Goal: Task Accomplishment & Management: Manage account settings

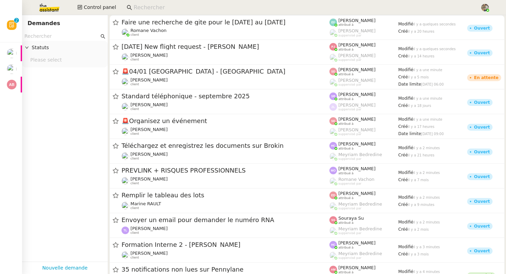
click at [157, 9] on input at bounding box center [303, 7] width 340 height 9
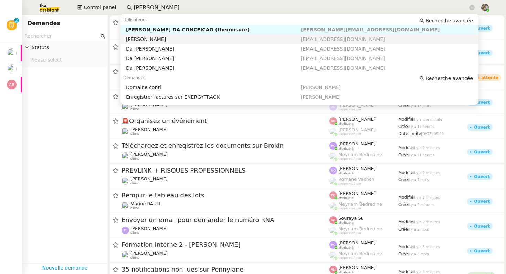
click at [154, 39] on div "[PERSON_NAME]" at bounding box center [213, 39] width 175 height 6
type input "charles da c"
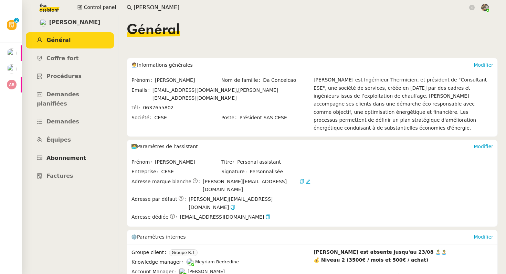
click at [70, 155] on span "Abonnement" at bounding box center [66, 158] width 40 height 7
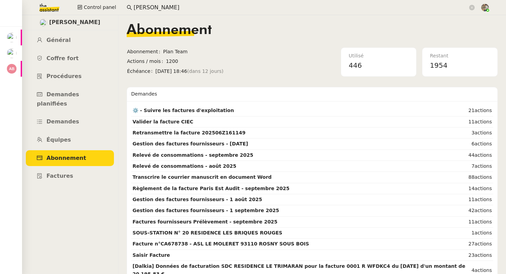
click at [63, 155] on span "Abonnement" at bounding box center [66, 158] width 40 height 7
click at [56, 72] on link "Procédures" at bounding box center [70, 76] width 88 height 16
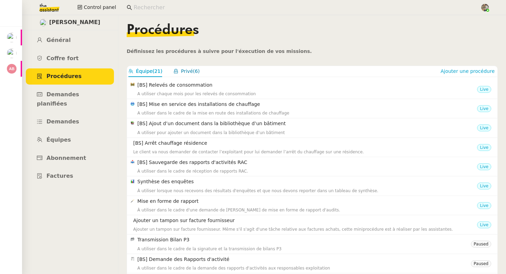
click at [186, 75] on button "Privé (6)" at bounding box center [186, 71] width 26 height 8
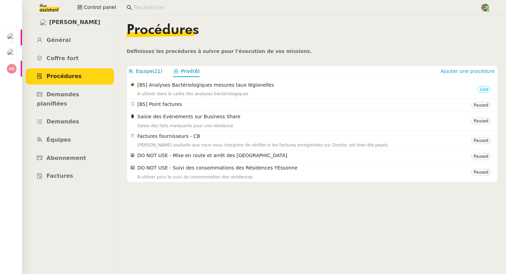
click at [148, 75] on button "Équipe (21)" at bounding box center [145, 71] width 34 height 8
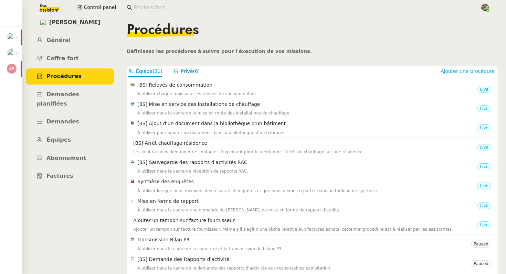
click at [188, 74] on span "Privé" at bounding box center [187, 71] width 12 height 6
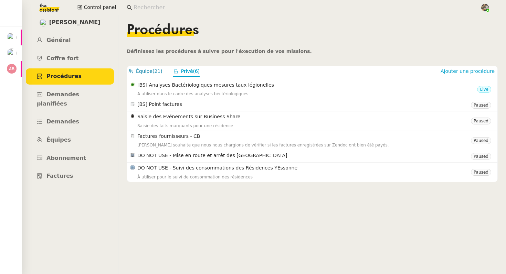
click at [153, 72] on button "Équipe (21)" at bounding box center [145, 71] width 34 height 8
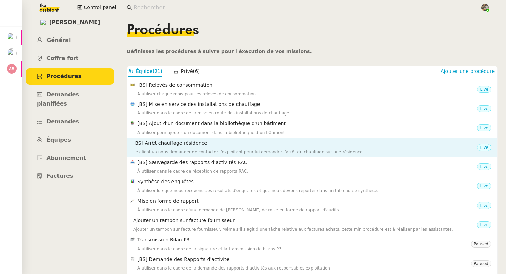
click at [155, 147] on div "[BS] Arrêt chauffage résidence Le client va nous demander de contacter l’exploi…" at bounding box center [305, 147] width 344 height 16
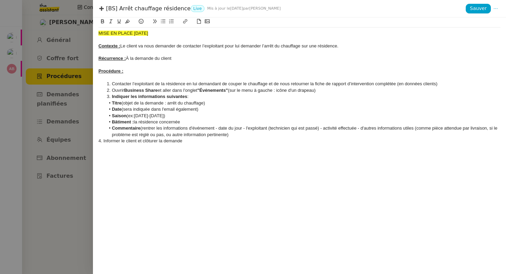
click at [61, 79] on div at bounding box center [253, 137] width 506 height 274
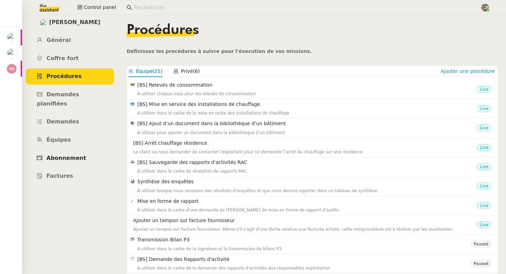
click at [61, 150] on link "Abonnement" at bounding box center [70, 158] width 88 height 16
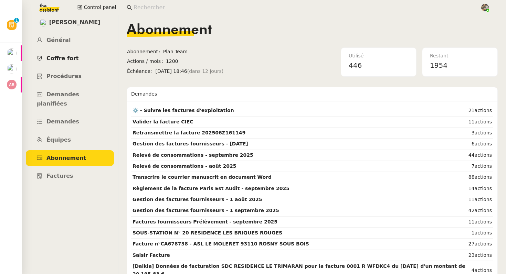
click at [69, 64] on link "Coffre fort" at bounding box center [70, 59] width 88 height 16
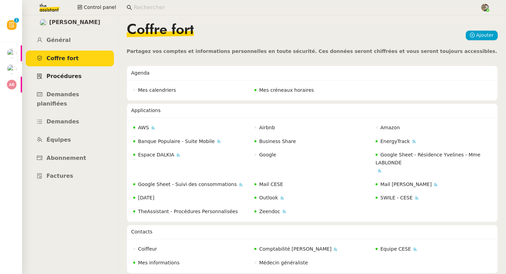
click at [68, 77] on span "Procédures" at bounding box center [63, 76] width 35 height 7
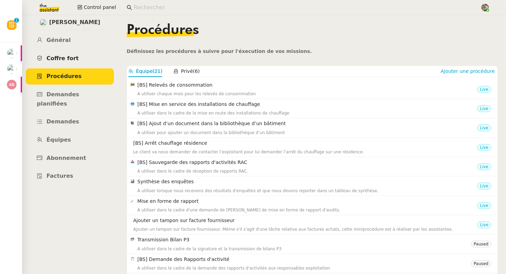
click at [72, 57] on span "Coffre fort" at bounding box center [62, 58] width 32 height 7
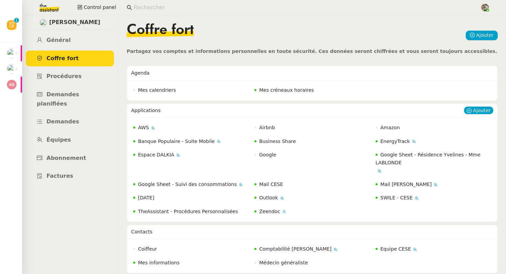
click at [262, 212] on span "Zeendoc" at bounding box center [269, 212] width 21 height 6
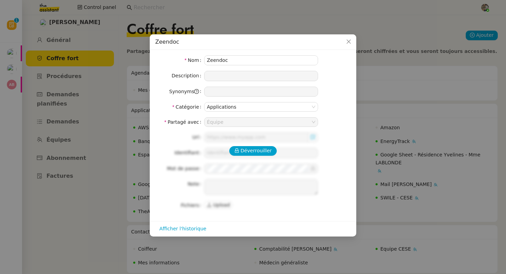
click at [249, 159] on div "Déverrouiller Url Identifiant Mot de passe Note Fichiers Upload" at bounding box center [252, 171] width 195 height 78
click at [252, 153] on span "Déverrouiller" at bounding box center [255, 151] width 31 height 8
type input "[URL][DOMAIN_NAME]"
type input "[PERSON_NAME][EMAIL_ADDRESS][DOMAIN_NAME]"
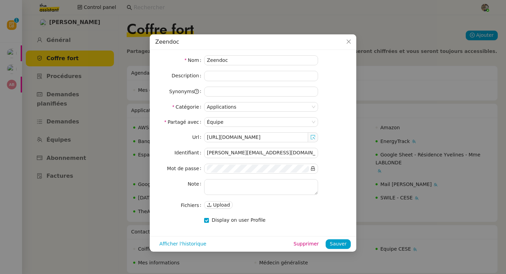
click at [313, 136] on icon at bounding box center [312, 137] width 5 height 5
click at [140, 11] on nz-modal-container "Zeendoc Nom Zeendoc Description Synonyms Catégorie Applications Partagé avec Éq…" at bounding box center [253, 137] width 506 height 274
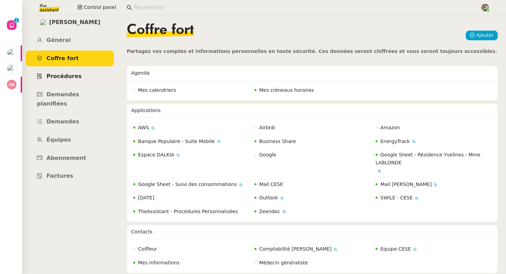
click at [64, 78] on span "Procédures" at bounding box center [63, 76] width 35 height 7
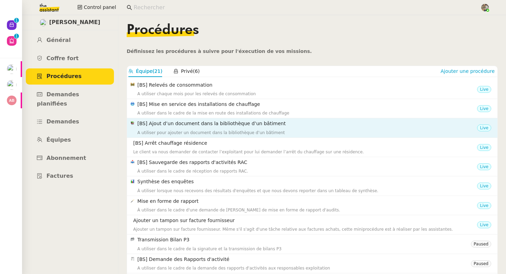
scroll to position [14, 0]
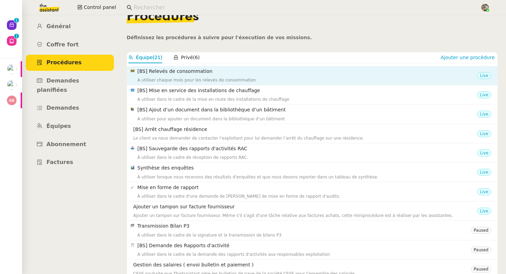
click at [187, 73] on h4 "[BS] Relevés de consommation" at bounding box center [307, 71] width 340 height 8
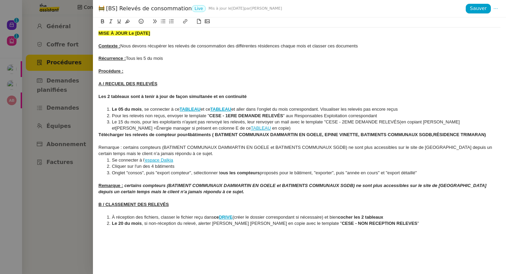
click at [229, 217] on strong "DRIVE" at bounding box center [226, 217] width 14 height 5
click at [213, 232] on link "[URL][DOMAIN_NAME]" at bounding box center [210, 229] width 47 height 9
click at [247, 182] on div at bounding box center [299, 179] width 402 height 6
click at [43, 114] on div at bounding box center [253, 137] width 506 height 274
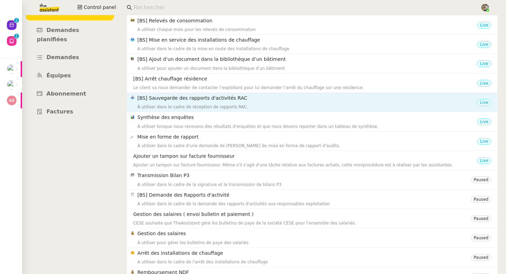
scroll to position [0, 0]
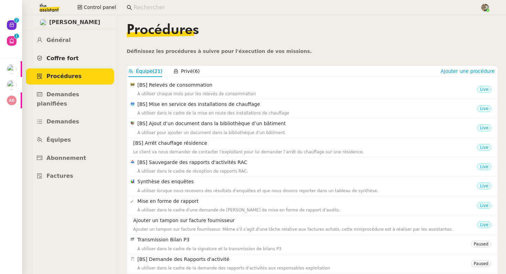
click at [66, 51] on link "Coffre fort" at bounding box center [70, 59] width 88 height 16
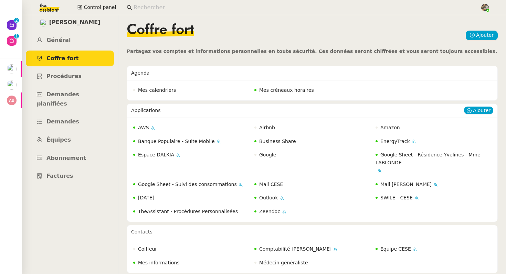
click at [389, 142] on span "EnergyTrack" at bounding box center [395, 142] width 30 height 6
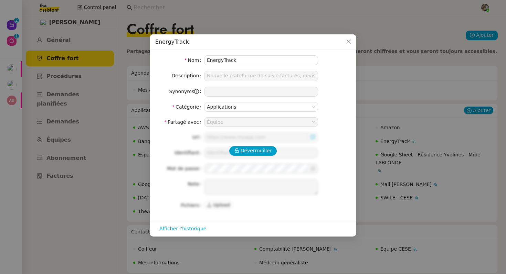
click at [389, 142] on nz-modal-container "EnergyTrack Nom EnergyTrack Description Nouvelle plateforme de saisie factures,…" at bounding box center [253, 137] width 506 height 274
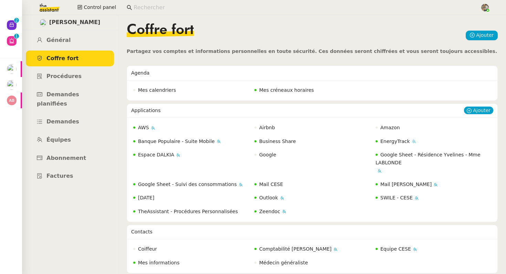
click at [388, 141] on span "EnergyTrack" at bounding box center [395, 142] width 30 height 6
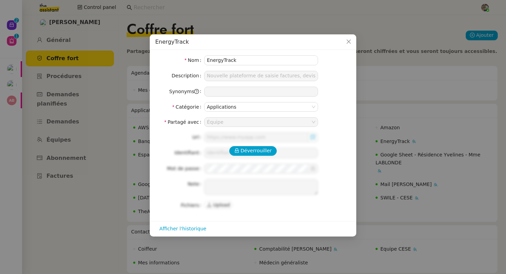
click at [243, 157] on div "Déverrouiller Url Identifiant Mot de passe Note Fichiers Upload" at bounding box center [252, 171] width 195 height 78
click at [248, 150] on span "Déverrouiller" at bounding box center [255, 151] width 31 height 8
type input "[URL][DOMAIN_NAME]"
type input "[PERSON_NAME][EMAIL_ADDRESS][DOMAIN_NAME]"
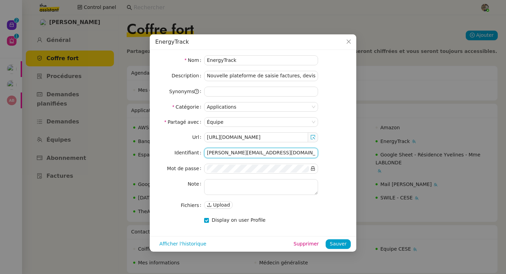
click at [272, 156] on input "[PERSON_NAME][EMAIL_ADDRESS][DOMAIN_NAME]" at bounding box center [261, 153] width 114 height 10
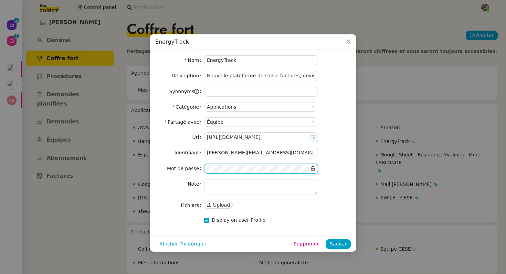
click at [313, 169] on icon at bounding box center [313, 169] width 4 height 4
click at [210, 10] on nz-modal-container "EnergyTrack Nom EnergyTrack Description Nouvelle plateforme de saisie factures,…" at bounding box center [253, 137] width 506 height 274
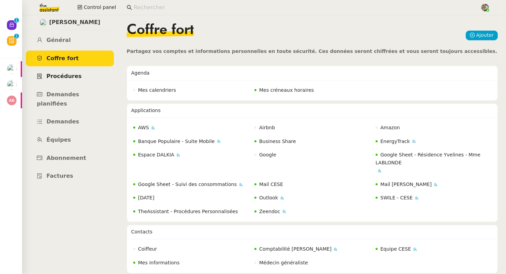
click at [69, 71] on link "Procédures" at bounding box center [70, 76] width 88 height 16
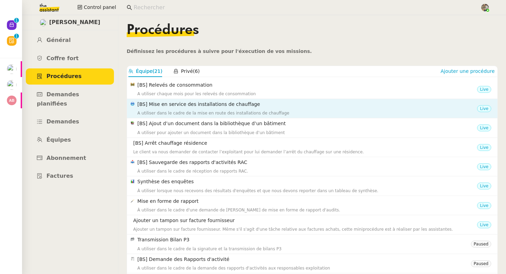
scroll to position [52, 0]
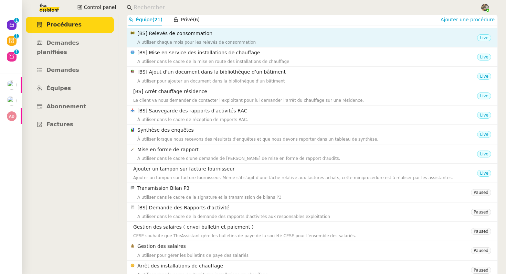
click at [184, 35] on h4 "[BS] Relevés de consommation" at bounding box center [307, 34] width 340 height 8
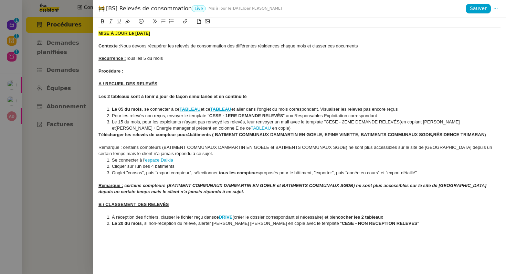
click at [228, 217] on strong "DRIVE" at bounding box center [226, 217] width 14 height 5
click at [218, 232] on link "[URL][DOMAIN_NAME]" at bounding box center [210, 229] width 47 height 9
click at [159, 10] on div "[BS] Relevés de consommation Live Mis à jour le [DATE] par [PERSON_NAME]" at bounding box center [281, 9] width 367 height 8
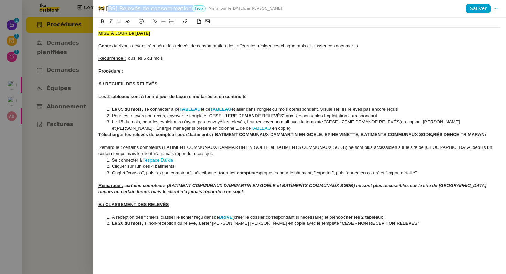
click at [159, 10] on div "[BS] Relevés de consommation Live Mis à jour le [DATE] par [PERSON_NAME]" at bounding box center [281, 9] width 367 height 8
copy div "[BS] Relevés de consommation"
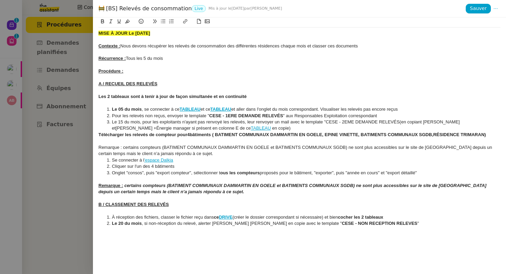
click at [63, 104] on div at bounding box center [253, 137] width 506 height 274
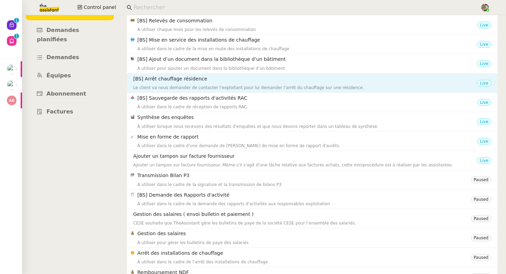
scroll to position [0, 0]
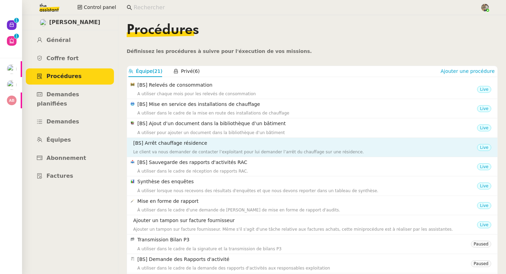
click at [211, 148] on div "[BS] Arrêt chauffage résidence Le client va nous demander de contacter l’exploi…" at bounding box center [305, 147] width 344 height 16
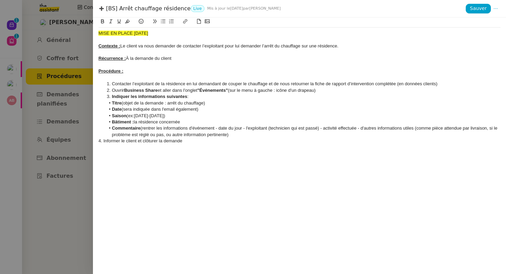
click at [70, 123] on div at bounding box center [253, 137] width 506 height 274
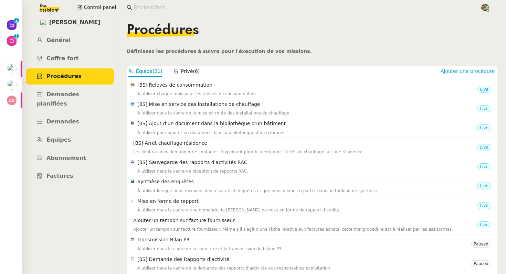
click at [82, 32] on div "[PERSON_NAME] Conceicao Général [PERSON_NAME] fort Procédures Demandes planifié…" at bounding box center [70, 144] width 96 height 259
click at [64, 41] on span "Général" at bounding box center [58, 40] width 24 height 7
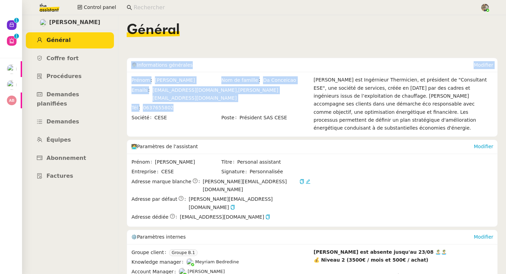
drag, startPoint x: 127, startPoint y: 64, endPoint x: 253, endPoint y: 114, distance: 135.6
click at [251, 114] on nz-card "🧑‍💼 Informations générales Modifier Prénom [PERSON_NAME] de famille [PERSON_NAM…" at bounding box center [312, 97] width 371 height 79
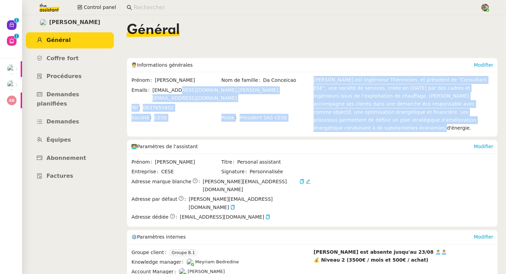
drag, startPoint x: 496, startPoint y: 120, endPoint x: 176, endPoint y: 93, distance: 320.8
click at [176, 93] on div "Prénom [PERSON_NAME] Nom de famille Da Conceicao Emails [EMAIL_ADDRESS][DOMAIN_…" at bounding box center [312, 104] width 370 height 64
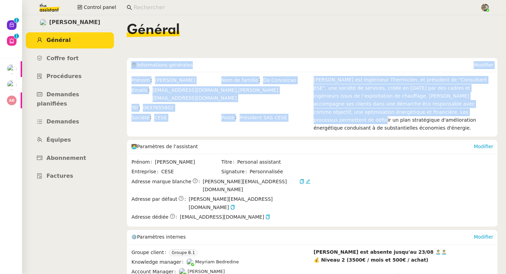
drag, startPoint x: 128, startPoint y: 63, endPoint x: 439, endPoint y: 113, distance: 315.7
click at [439, 113] on nz-card "🧑‍💼 Informations générales Modifier Prénom [PERSON_NAME] de famille [PERSON_NAM…" at bounding box center [312, 97] width 371 height 79
drag, startPoint x: 500, startPoint y: 120, endPoint x: 136, endPoint y: 62, distance: 367.9
click at [136, 62] on nz-layout "[PERSON_NAME] Conceicao Général [PERSON_NAME] fort Procédures Demandes planifié…" at bounding box center [264, 144] width 484 height 259
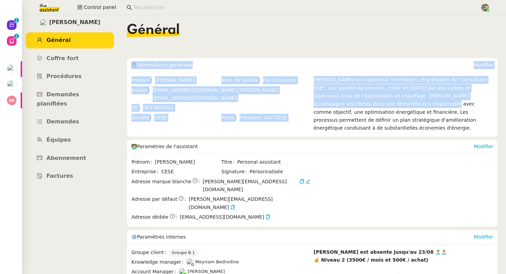
drag, startPoint x: 130, startPoint y: 63, endPoint x: 376, endPoint y: 103, distance: 249.5
click at [376, 103] on nz-card "🧑‍💼 Informations générales Modifier Prénom [PERSON_NAME] de famille [PERSON_NAM…" at bounding box center [312, 97] width 371 height 79
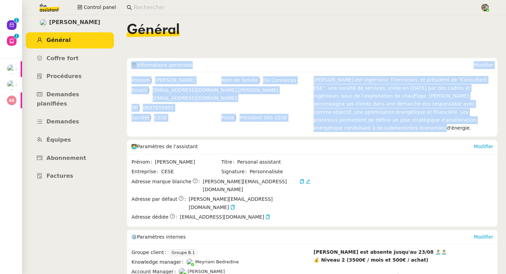
drag, startPoint x: 492, startPoint y: 118, endPoint x: 128, endPoint y: 62, distance: 367.7
click at [128, 62] on nz-card "🧑‍💼 Informations générales Modifier Prénom [PERSON_NAME] de famille [PERSON_NAM…" at bounding box center [312, 97] width 371 height 79
